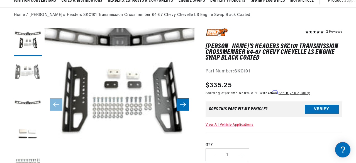
click at [27, 71] on button "Load image 2 in gallery view" at bounding box center [28, 73] width 28 height 28
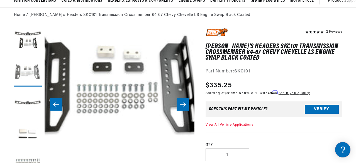
scroll to position [15, 150]
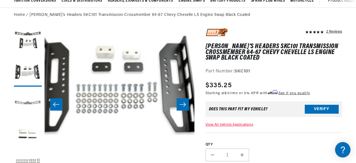
click at [24, 98] on button "Load image 3 in gallery view" at bounding box center [28, 103] width 28 height 28
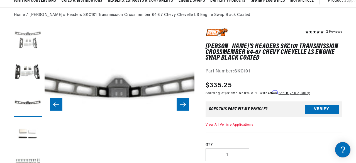
scroll to position [0, 208]
click at [25, 51] on button "Load image 1 in gallery view" at bounding box center [28, 42] width 28 height 28
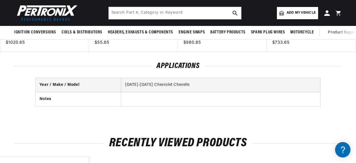
scroll to position [0, 0]
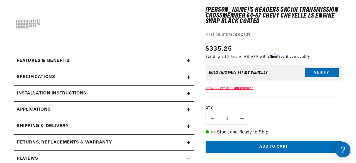
click at [147, 59] on div "Features & Benefits" at bounding box center [100, 60] width 173 height 7
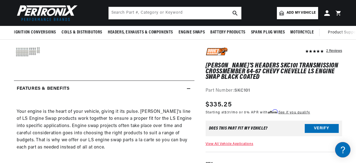
click at [188, 90] on icon at bounding box center [188, 88] width 3 height 3
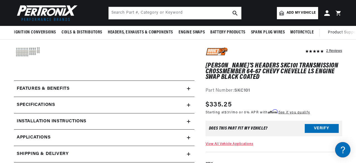
click at [187, 90] on icon at bounding box center [188, 88] width 3 height 3
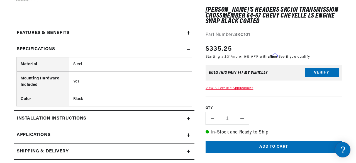
click at [0, 0] on icon at bounding box center [0, 0] width 0 height 0
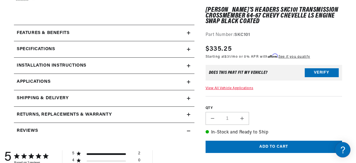
click at [189, 82] on icon at bounding box center [188, 82] width 3 height 0
click at [186, 36] on div "Installation instructions" at bounding box center [100, 32] width 173 height 7
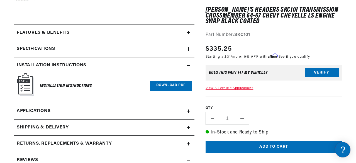
click at [168, 85] on link "Download PDF" at bounding box center [170, 86] width 41 height 10
click at [277, 145] on button "Add to cart" at bounding box center [273, 147] width 136 height 13
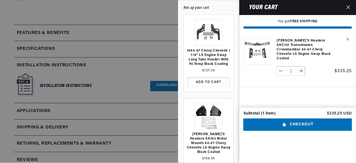
scroll to position [0, 208]
click at [346, 4] on button "Close" at bounding box center [348, 7] width 12 height 15
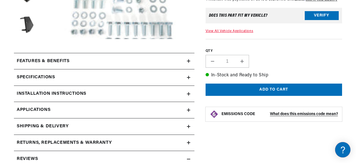
scroll to position [195, 0]
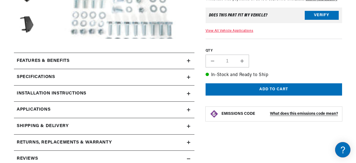
click at [188, 63] on summary "Features & Benefits" at bounding box center [104, 61] width 180 height 16
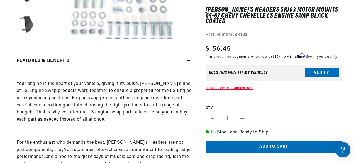
click at [188, 63] on summary "Features & Benefits" at bounding box center [104, 61] width 180 height 16
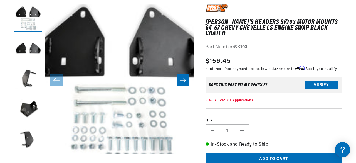
scroll to position [111, 0]
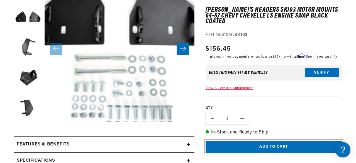
click at [273, 141] on button "Add to cart" at bounding box center [273, 147] width 136 height 13
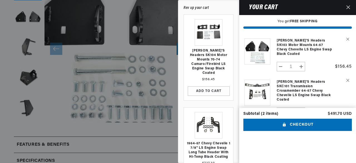
scroll to position [0, 0]
